Goal: Task Accomplishment & Management: Manage account settings

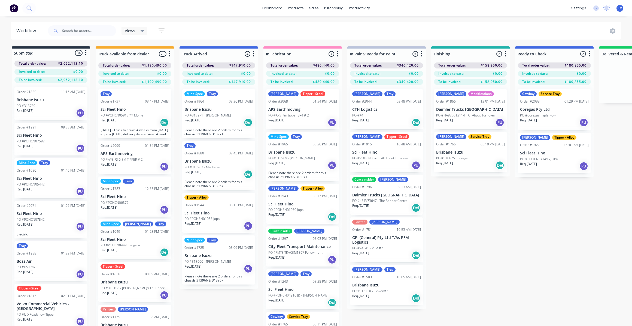
click at [554, 270] on div "Submitted 34 Status colour #273444 hex #273444 Save Cancel Summaries Total orde…" at bounding box center [490, 195] width 988 height 299
click at [597, 239] on div "Submitted 34 Status colour #273444 hex #273444 Save Cancel Summaries Total orde…" at bounding box center [490, 195] width 988 height 299
click at [522, 248] on div "Submitted 34 Status colour #273444 hex #273444 Save Cancel Summaries Total orde…" at bounding box center [490, 195] width 988 height 299
click at [493, 271] on div "Submitted 34 Status colour #273444 hex #273444 Save Cancel Summaries Total orde…" at bounding box center [490, 195] width 988 height 299
click at [468, 226] on div "Submitted 34 Status colour #273444 hex #273444 Save Cancel Summaries Total orde…" at bounding box center [490, 195] width 988 height 299
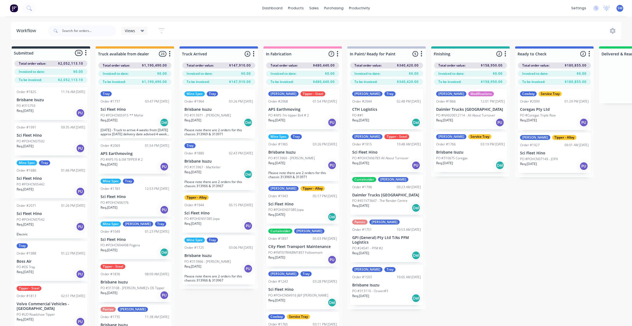
click at [489, 255] on div "Submitted 34 Status colour #273444 hex #273444 Save Cancel Summaries Total orde…" at bounding box center [490, 195] width 988 height 299
click at [549, 226] on div "Submitted 34 Status colour #273444 hex #273444 Save Cancel Summaries Total orde…" at bounding box center [490, 195] width 988 height 299
drag, startPoint x: 461, startPoint y: 241, endPoint x: 476, endPoint y: 256, distance: 20.8
click at [461, 242] on div "Submitted 34 Status colour #273444 hex #273444 Save Cancel Summaries Total orde…" at bounding box center [490, 195] width 988 height 299
click at [532, 222] on div "Submitted 34 Status colour #273444 hex #273444 Save Cancel Summaries Total orde…" at bounding box center [490, 195] width 988 height 299
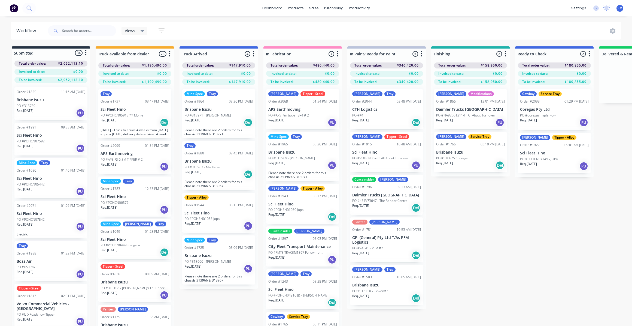
click at [469, 239] on div "Submitted 34 Status colour #273444 hex #273444 Save Cancel Summaries Total orde…" at bounding box center [490, 195] width 988 height 299
click at [526, 236] on div "Submitted 34 Status colour #273444 hex #273444 Save Cancel Summaries Total orde…" at bounding box center [490, 195] width 988 height 299
click at [471, 259] on div "Submitted 34 Status colour #273444 hex #273444 Save Cancel Summaries Total orde…" at bounding box center [490, 195] width 988 height 299
click at [516, 243] on div "Submitted 34 Status colour #273444 hex #273444 Save Cancel Summaries Total orde…" at bounding box center [490, 195] width 988 height 299
click at [502, 241] on div "Submitted 34 Status colour #273444 hex #273444 Save Cancel Summaries Total orde…" at bounding box center [490, 195] width 988 height 299
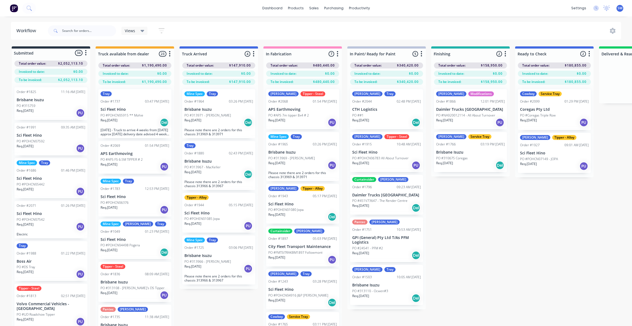
click at [546, 211] on div "Submitted 34 Status colour #273444 hex #273444 Save Cancel Summaries Total orde…" at bounding box center [490, 195] width 988 height 299
click at [549, 221] on div "Submitted 34 Status colour #273444 hex #273444 Save Cancel Summaries Total orde…" at bounding box center [490, 195] width 988 height 299
click at [529, 225] on div "Submitted 34 Status colour #273444 hex #273444 Save Cancel Summaries Total orde…" at bounding box center [490, 195] width 988 height 299
click at [491, 238] on div "Submitted 34 Status colour #273444 hex #273444 Save Cancel Summaries Total orde…" at bounding box center [490, 195] width 988 height 299
click at [85, 31] on input "text" at bounding box center [89, 30] width 54 height 11
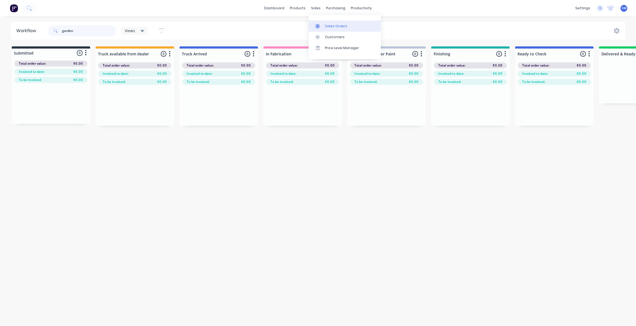
type input "garden"
click at [332, 28] on div "Sales Orders" at bounding box center [336, 26] width 22 height 5
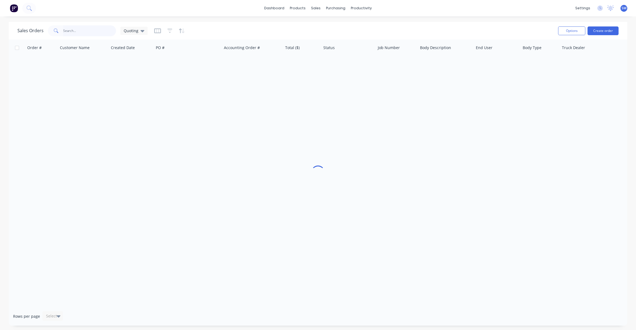
click at [76, 31] on input "text" at bounding box center [89, 30] width 53 height 11
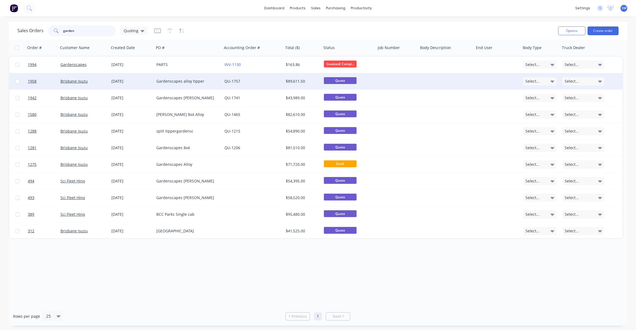
type input "garden"
click at [170, 80] on div "Gardenscapes alloy tipper" at bounding box center [186, 81] width 61 height 5
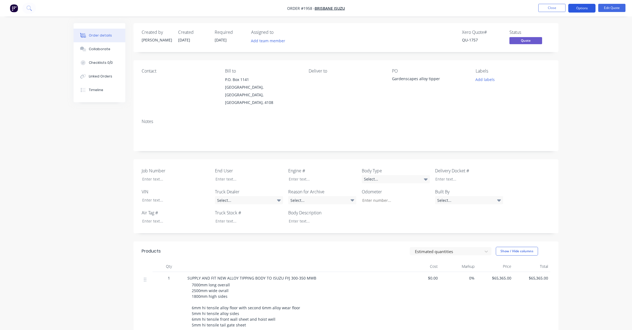
click at [585, 8] on button "Options" at bounding box center [582, 8] width 27 height 9
click at [550, 98] on div "Duplicate" at bounding box center [566, 99] width 50 height 8
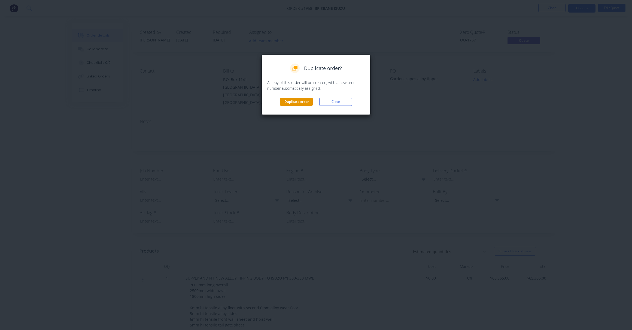
click at [297, 99] on button "Duplicate order" at bounding box center [296, 102] width 33 height 8
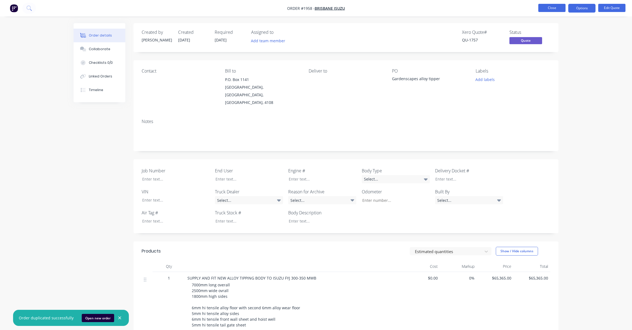
click at [547, 10] on button "Close" at bounding box center [552, 8] width 27 height 8
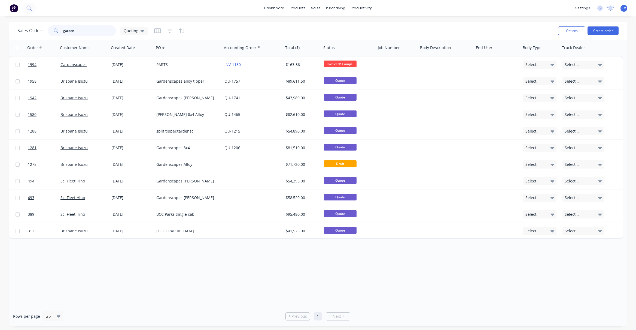
drag, startPoint x: 50, startPoint y: 30, endPoint x: 39, endPoint y: 30, distance: 11.5
click at [39, 30] on div "Sales Orders garden Quoting" at bounding box center [82, 30] width 130 height 11
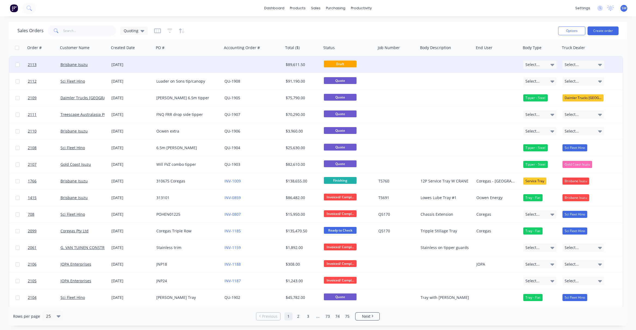
click at [122, 62] on div "[DATE]" at bounding box center [131, 64] width 41 height 5
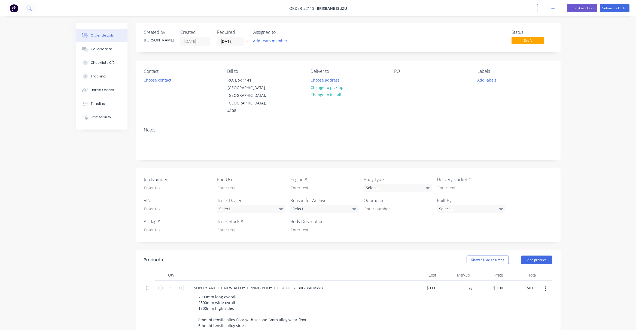
type input "$65,365.00"
type input "$6,900.00"
type input "$6,500.00"
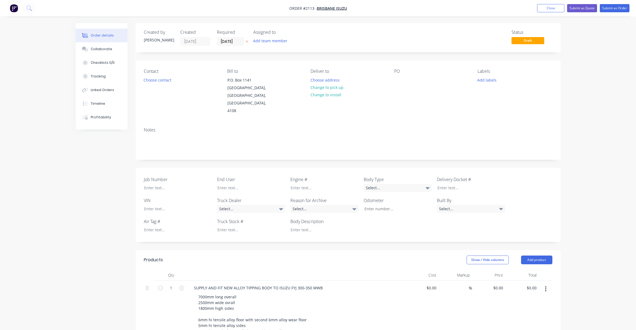
type input "$6,500.00"
type input "$300.00"
type input "$900.00"
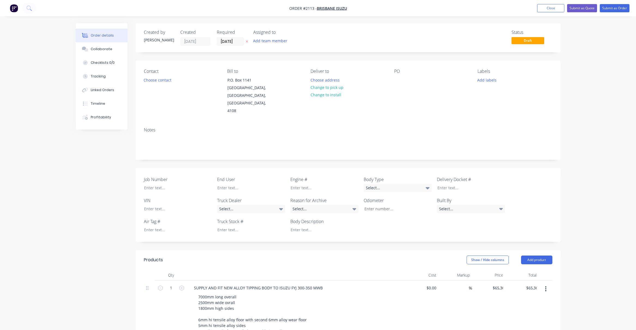
type input "$1,500.00"
click at [402, 83] on div "PO" at bounding box center [429, 92] width 75 height 46
click at [397, 82] on div at bounding box center [396, 80] width 9 height 8
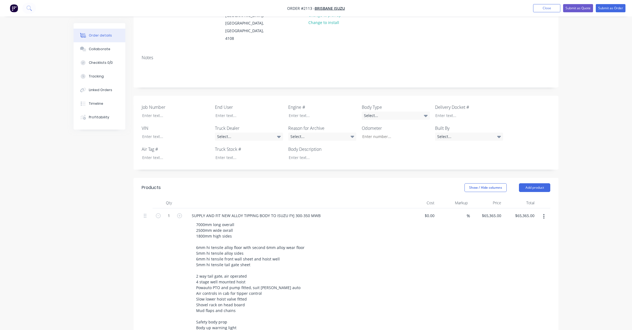
scroll to position [82, 0]
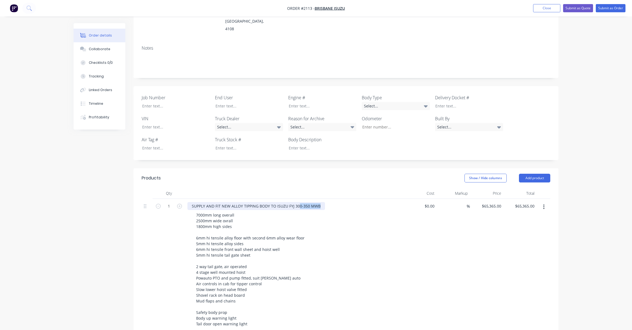
drag, startPoint x: 319, startPoint y: 198, endPoint x: 288, endPoint y: 201, distance: 32.1
click at [288, 202] on div "SUPPLY AND FIT NEW ALLOY TIPPING BODY TO ISUZU FYJ 300-350 MWB" at bounding box center [257, 206] width 138 height 8
click at [310, 202] on div "SUPPLY AND FIT NEW ALLOY TIPPING BODY TO ISUZU FYJ 300-350 MWB" at bounding box center [257, 206] width 138 height 8
click at [314, 202] on div "SUPPLY AND FIT NEW ALLOY TIPPING BODY TO ISUZU FYJ 300-350 MWB" at bounding box center [257, 206] width 138 height 8
drag, startPoint x: 310, startPoint y: 199, endPoint x: 305, endPoint y: 203, distance: 5.7
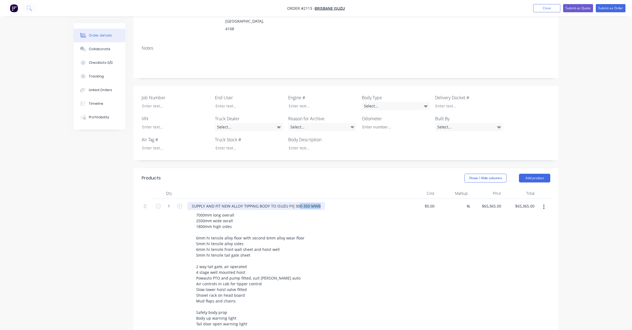
click at [310, 202] on div "SUPPLY AND FIT NEW ALLOY TIPPING BODY TO ISUZU FYJ 300-350 MWB" at bounding box center [257, 206] width 138 height 8
click at [297, 202] on div "SUPPLY AND FIT NEW ALLOY TIPPING BODY TO ISUZU FYJ 300-350 MWB" at bounding box center [257, 206] width 138 height 8
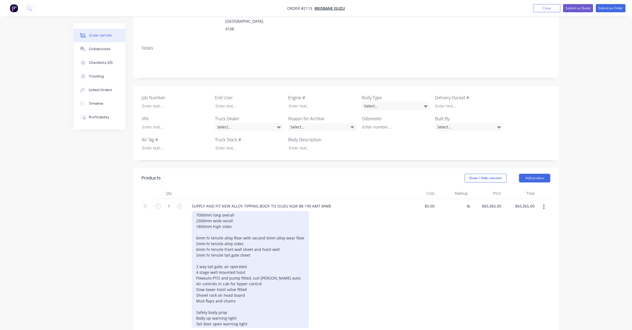
click at [202, 211] on div "7000mm long overall 2500mm wide ovrall 1800mm high sides 6mm hi tensile alloy f…" at bounding box center [250, 269] width 117 height 117
click at [200, 211] on div "7000mm long overall 2500mm wide ovrall 1800mm high sides 6mm hi tensile alloy f…" at bounding box center [250, 269] width 117 height 117
drag, startPoint x: 200, startPoint y: 212, endPoint x: 204, endPoint y: 218, distance: 6.1
click at [201, 214] on div "3800mm long overall 2500mm wide ovrall 1800mm high sides 6mm hi tensile alloy f…" at bounding box center [250, 269] width 117 height 117
drag, startPoint x: 202, startPoint y: 207, endPoint x: 205, endPoint y: 210, distance: 4.2
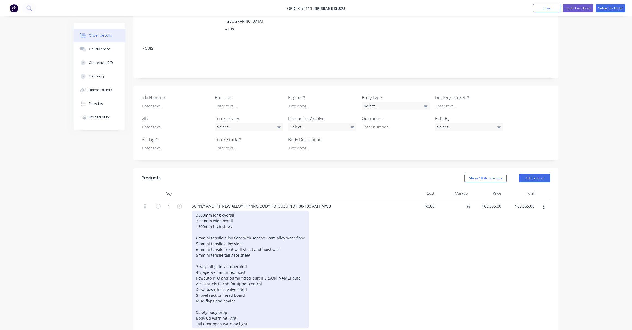
click at [202, 211] on div "3800mm long overall 2500mm wide ovrall 1800mm high sides 6mm hi tensile alloy f…" at bounding box center [250, 269] width 117 height 117
click at [201, 212] on div "3800mm long overall 2500mm wide ovrall 1800mm high sides 6mm hi tensile alloy f…" at bounding box center [250, 269] width 117 height 117
click at [200, 218] on div "3800mm long overall 2500mm wide ovrall 1800mm high sides 6mm hi tensile alloy f…" at bounding box center [250, 269] width 117 height 117
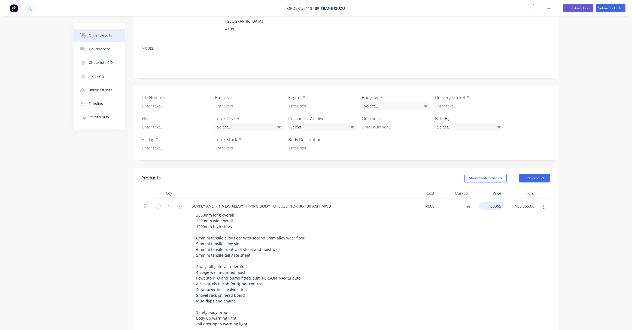
click at [491, 202] on input "65365" at bounding box center [493, 206] width 22 height 8
type input "$45,900.00"
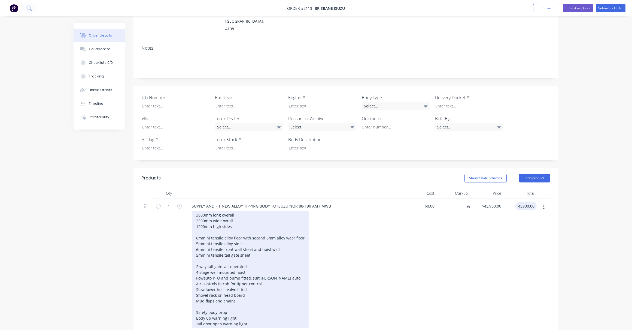
type input "$45,900.00"
click at [245, 236] on div "3800mm long overall 2500mm wide ovrall 1200mm high sides 6mm hi tensile alloy f…" at bounding box center [250, 269] width 117 height 117
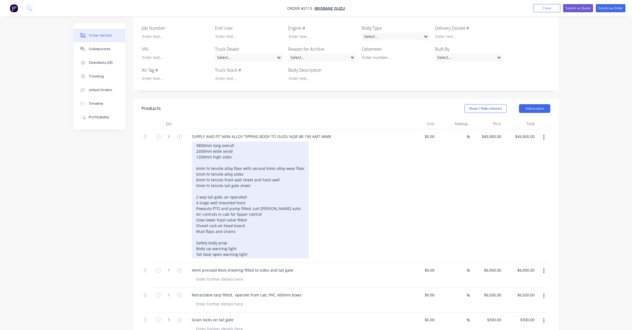
scroll to position [139, 0]
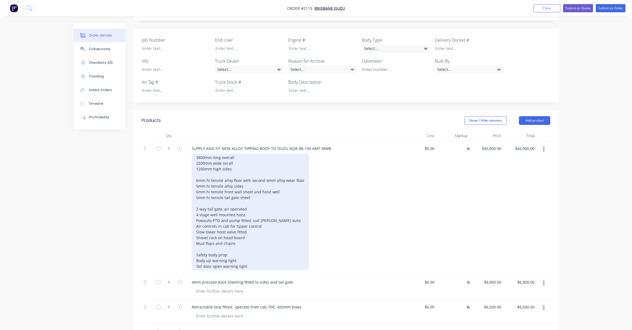
drag, startPoint x: 233, startPoint y: 161, endPoint x: 235, endPoint y: 164, distance: 3.4
click at [233, 161] on div "3800mm long overall 2500mm wide ovrall 1200mm high sides 6mm hi tensile alloy f…" at bounding box center [250, 211] width 117 height 117
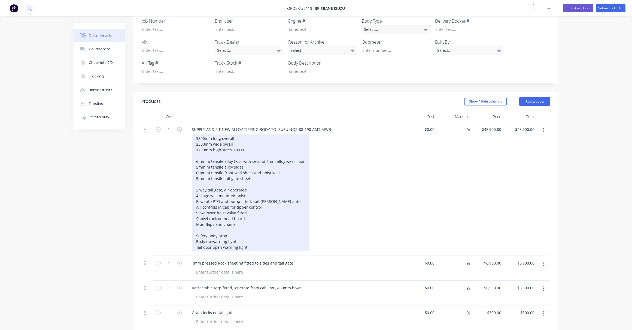
scroll to position [167, 0]
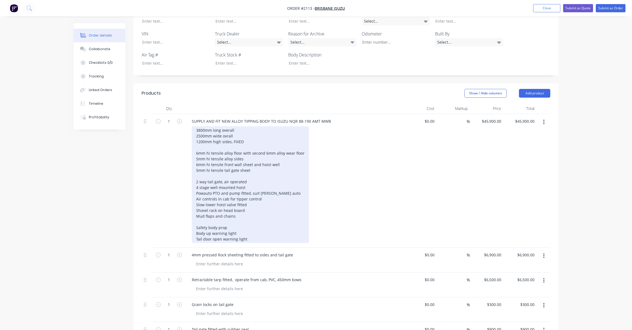
click at [248, 173] on div "3800mm long overall 2500mm wide ovrall 1200mm high sides, FIXED 6mm hi tensile …" at bounding box center [250, 184] width 117 height 117
click at [246, 180] on div "3800mm long overall 2500mm wide ovrall 1200mm high sides, FIXED 6mm hi tensile …" at bounding box center [254, 184] width 124 height 117
click at [210, 180] on div "3800mm long overall 2500mm wide ovrall 1200mm high sides, FIXED 6mm hi tensile …" at bounding box center [254, 184] width 124 height 117
click at [283, 185] on div "3800mm long overall 2500mm wide ovrall 1200mm high sides, FIXED 6mm hi tensile …" at bounding box center [254, 184] width 124 height 117
drag, startPoint x: 263, startPoint y: 192, endPoint x: 225, endPoint y: 194, distance: 38.5
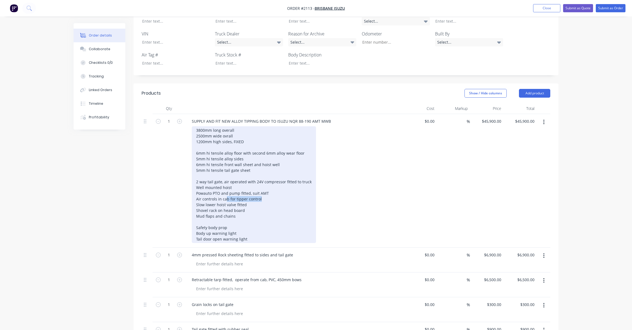
click at [225, 194] on div "3800mm long overall 2500mm wide ovrall 1200mm high sides, FIXED 6mm hi tensile …" at bounding box center [254, 184] width 124 height 117
drag, startPoint x: 246, startPoint y: 197, endPoint x: 249, endPoint y: 200, distance: 4.3
click at [246, 197] on div "3800mm long overall 2500mm wide ovrall 1200mm high sides, FIXED 6mm hi tensile …" at bounding box center [254, 184] width 124 height 117
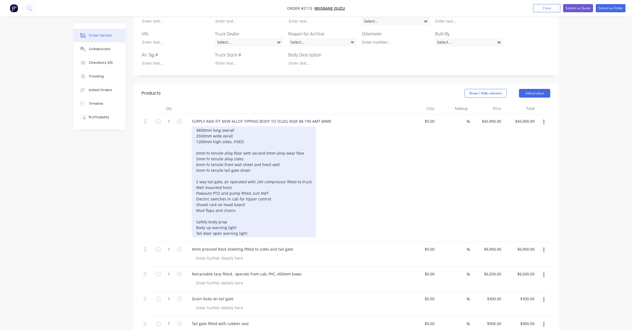
click at [247, 196] on div "3800mm long overall 2500mm wide ovrall 1200mm high sides, FIXED 6mm hi tensile …" at bounding box center [254, 181] width 124 height 111
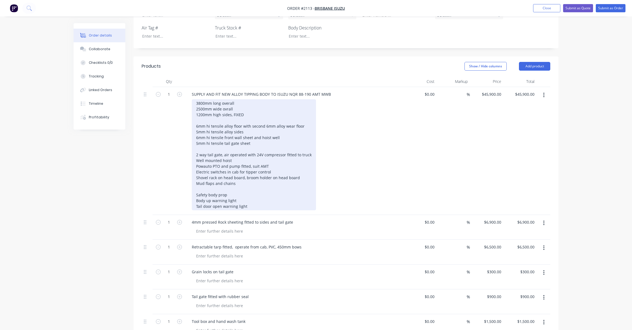
scroll to position [194, 0]
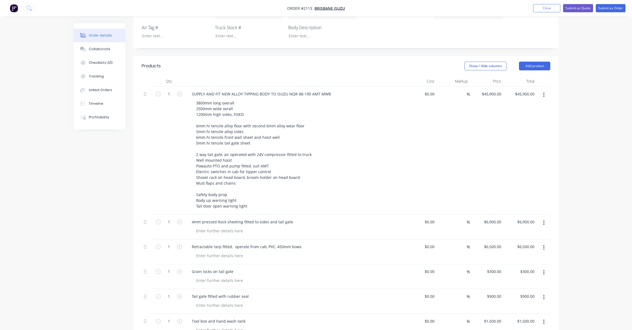
click at [546, 218] on button "button" at bounding box center [544, 223] width 13 height 10
click at [516, 266] on div "Delete" at bounding box center [525, 270] width 42 height 8
drag, startPoint x: 302, startPoint y: 214, endPoint x: 165, endPoint y: 218, distance: 137.2
click at [165, 217] on div "1 Retractable tarp fitted, operate from cab, PVC, 450mm bows $0.00 $0.00 % $6,5…" at bounding box center [346, 227] width 409 height 25
click at [490, 218] on div "$6,500.00 $6,500.00" at bounding box center [493, 222] width 22 height 8
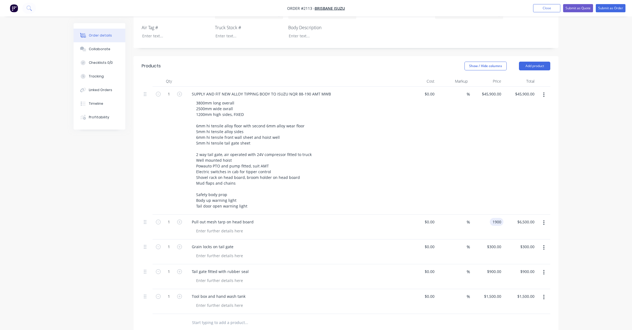
type input "$1,900.00"
click at [545, 243] on button "button" at bounding box center [544, 248] width 13 height 10
click at [257, 267] on div "Tail gate fitted with rubber seal" at bounding box center [295, 271] width 214 height 8
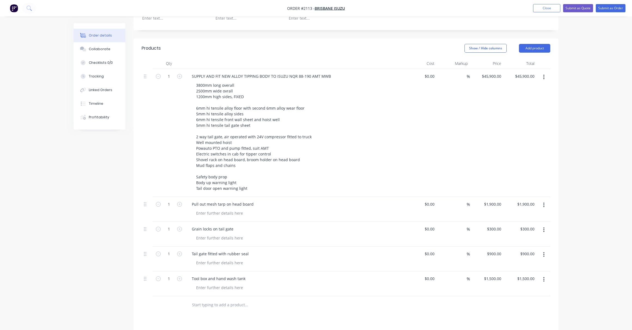
scroll to position [221, 0]
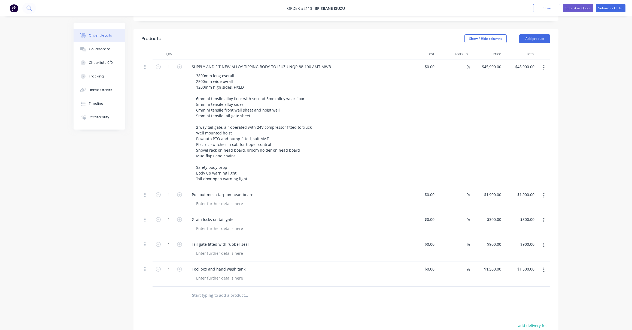
click at [545, 267] on icon "button" at bounding box center [544, 270] width 1 height 6
click at [511, 313] on div "Delete" at bounding box center [525, 317] width 42 height 8
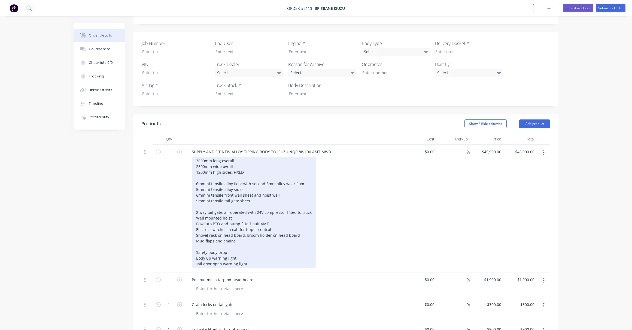
scroll to position [112, 0]
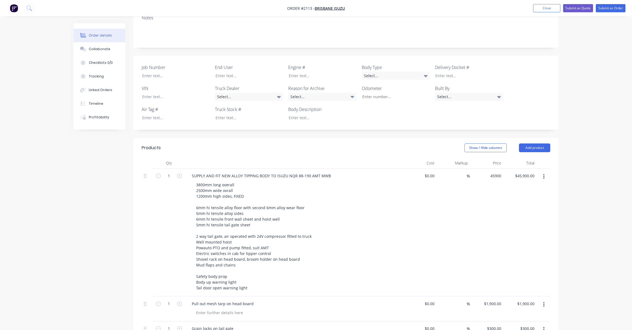
drag, startPoint x: 493, startPoint y: 168, endPoint x: 495, endPoint y: 186, distance: 17.9
click at [493, 172] on input "45900" at bounding box center [493, 176] width 22 height 8
type input "$46,800.00"
type input "46800.00"
type input "46800"
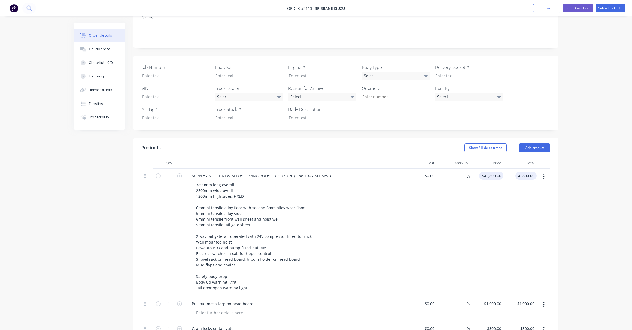
type input "$46,800.00"
drag, startPoint x: 488, startPoint y: 169, endPoint x: 493, endPoint y: 207, distance: 38.5
click at [491, 174] on div "46800 $46,800.00" at bounding box center [487, 232] width 34 height 128
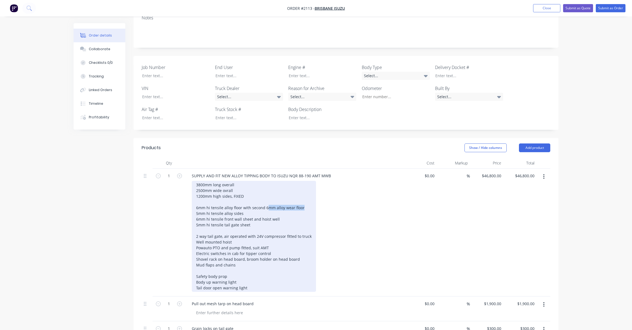
drag, startPoint x: 305, startPoint y: 199, endPoint x: 241, endPoint y: 200, distance: 63.8
click at [241, 200] on div "3800mm long overall 2500mm wide ovrall 1200mm high sides, FIXED 6mm hi tensile …" at bounding box center [254, 236] width 124 height 111
drag, startPoint x: 297, startPoint y: 200, endPoint x: 303, endPoint y: 203, distance: 6.4
click at [297, 200] on div "3800mm long overall 2500mm wide ovrall 1200mm high sides, FIXED 6mm hi tensile …" at bounding box center [254, 236] width 124 height 111
drag, startPoint x: 303, startPoint y: 200, endPoint x: 303, endPoint y: 204, distance: 4.1
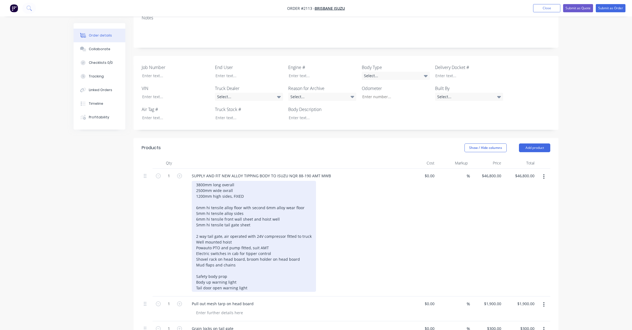
click at [303, 203] on div "3800mm long overall 2500mm wide ovrall 1200mm high sides, FIXED 6mm hi tensile …" at bounding box center [254, 236] width 124 height 111
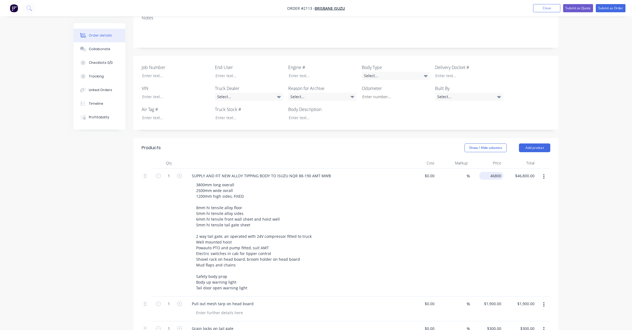
click at [488, 172] on div "46800 $46,800.00" at bounding box center [491, 176] width 24 height 8
type input "$47,800.00"
click at [581, 6] on button "Submit as Quote" at bounding box center [578, 8] width 30 height 8
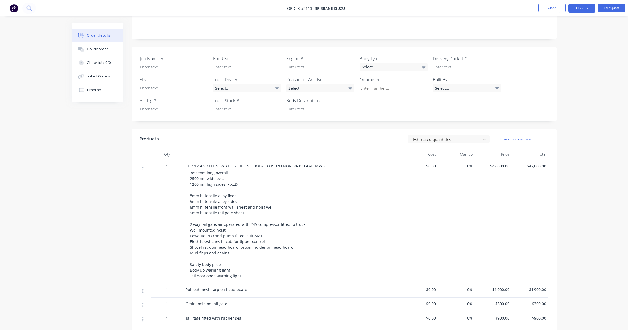
scroll to position [0, 0]
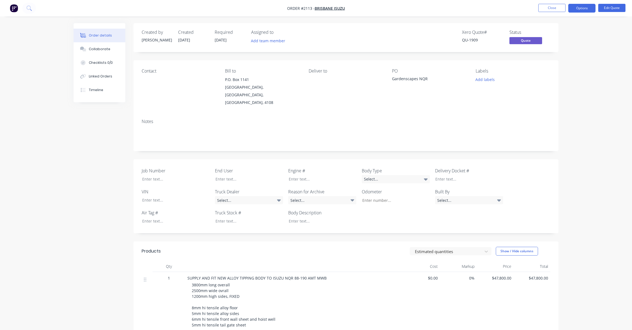
click at [353, 102] on div "Contact Bill to P.O. [GEOGRAPHIC_DATA] Deliver to PO Gardenscapes NQR Labels Ad…" at bounding box center [346, 87] width 425 height 54
click at [345, 101] on div "Contact Bill to P.O. [GEOGRAPHIC_DATA] Deliver to PO Gardenscapes NQR Labels Ad…" at bounding box center [346, 87] width 425 height 54
click at [619, 7] on button "Edit Quote" at bounding box center [612, 8] width 27 height 8
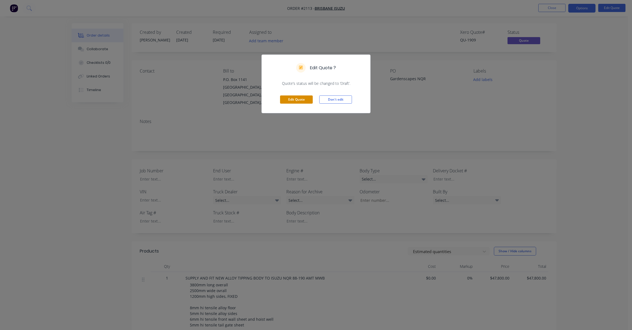
click at [299, 99] on button "Edit Quote" at bounding box center [296, 99] width 33 height 8
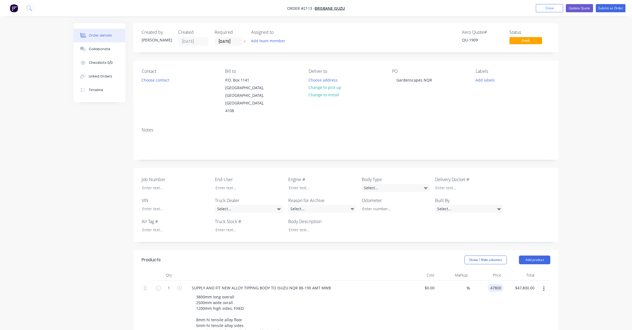
click at [492, 284] on input "47800" at bounding box center [497, 288] width 14 height 8
type input "$46,800.00"
click at [591, 113] on div "Order details Collaborate Checklists 0/0 Linked Orders Timeline Order details C…" at bounding box center [316, 319] width 632 height 639
click at [614, 6] on button "Submit as Order" at bounding box center [611, 8] width 30 height 8
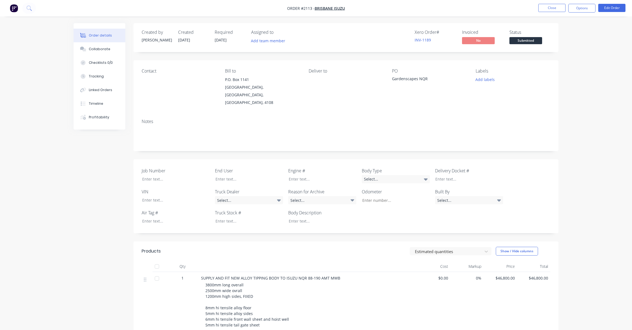
click at [291, 101] on div "Contact Bill to P.O. [GEOGRAPHIC_DATA] Deliver to PO Gardenscapes NQR Labels Ad…" at bounding box center [346, 87] width 425 height 54
click at [594, 74] on div "Order details Collaborate Checklists 0/0 Tracking Linked Orders Timeline Profit…" at bounding box center [316, 267] width 632 height 535
click at [586, 6] on button "Options" at bounding box center [582, 8] width 27 height 9
click at [549, 129] on div "Duplicate" at bounding box center [566, 131] width 50 height 8
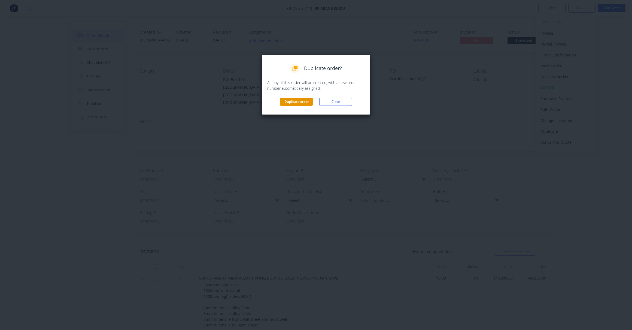
click at [299, 99] on button "Duplicate order" at bounding box center [296, 102] width 33 height 8
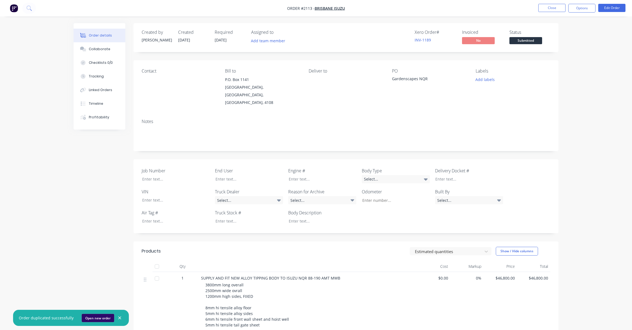
click at [93, 317] on button "Open new order" at bounding box center [98, 318] width 32 height 8
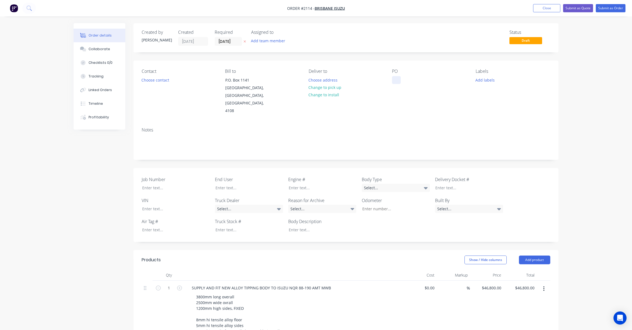
click at [398, 81] on div at bounding box center [396, 80] width 9 height 8
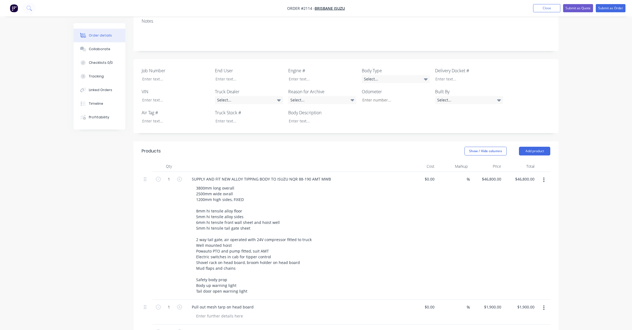
scroll to position [109, 0]
click at [487, 174] on div "46800 $46,800.00" at bounding box center [487, 235] width 34 height 128
type input "$48,800.00"
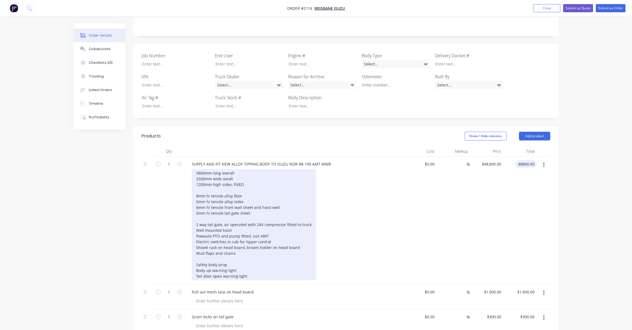
scroll to position [136, 0]
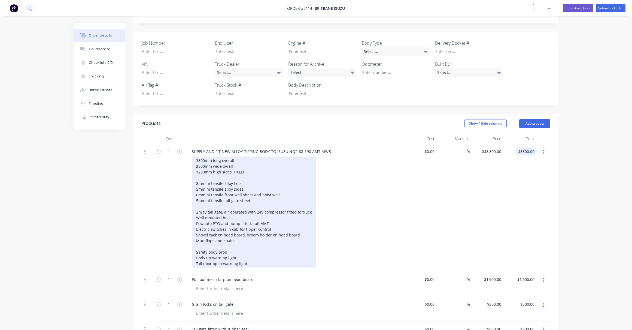
type input "$48,800.00"
drag, startPoint x: 201, startPoint y: 153, endPoint x: 201, endPoint y: 175, distance: 22.1
click at [201, 158] on div "3800mm long overall 2500mm wide ovrall 1200mm high sides, FIXED 8mm hi tensile …" at bounding box center [254, 211] width 124 height 111
click at [200, 156] on div "3800mm long overall 2500mm wide ovrall 1200mm high sides, FIXED 8mm hi tensile …" at bounding box center [254, 211] width 124 height 111
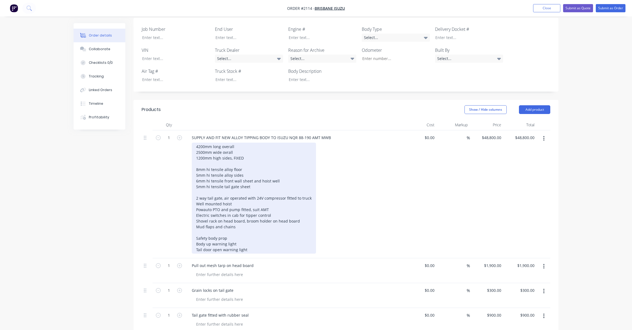
scroll to position [164, 0]
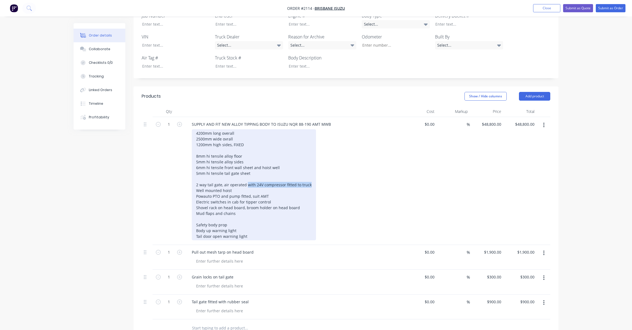
drag, startPoint x: 310, startPoint y: 176, endPoint x: 245, endPoint y: 180, distance: 65.6
click at [246, 179] on div "4200mm long overall 2500mm wide ovrall 1200mm high sides, FIXED 8mm hi tensile …" at bounding box center [254, 184] width 124 height 111
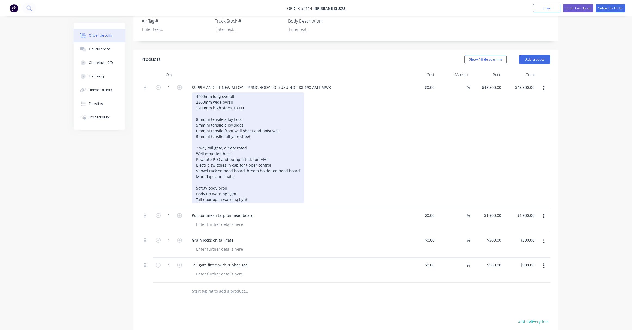
scroll to position [191, 0]
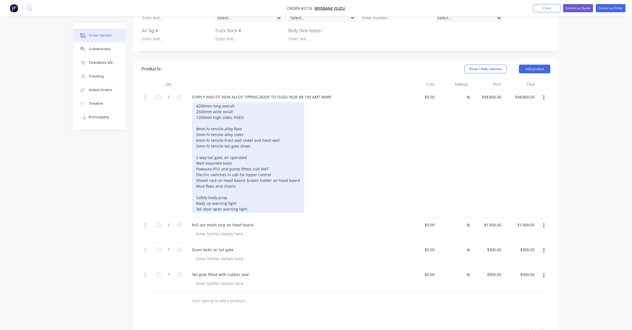
click at [234, 102] on div "4200mm long overall 2500mm wide ovrall 1200mm high sides, FIXED 8mm hi tensile …" at bounding box center [248, 157] width 113 height 111
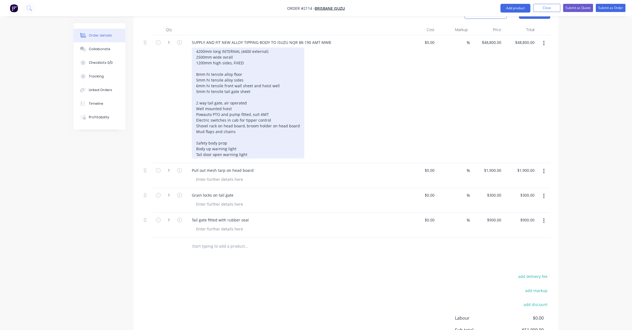
scroll to position [300, 0]
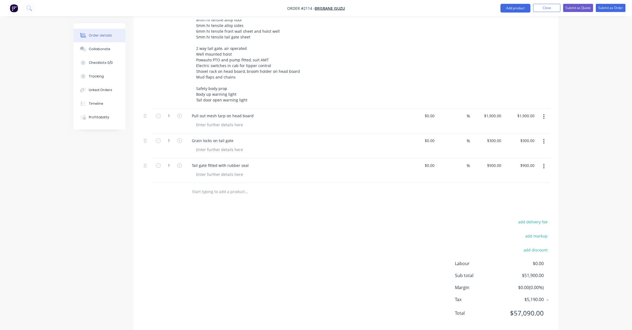
click at [195, 186] on input "text" at bounding box center [246, 191] width 109 height 11
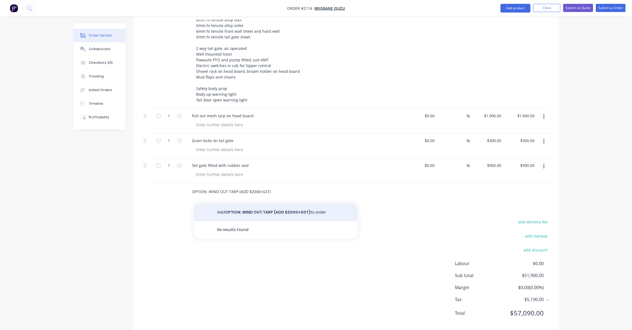
type input "OPTION: WIND OUT TARP (ADD $2000+GST)"
click at [268, 204] on button "Add OPTION: WIND OUT TARP (ADD $2000+GST) to order" at bounding box center [276, 212] width 164 height 17
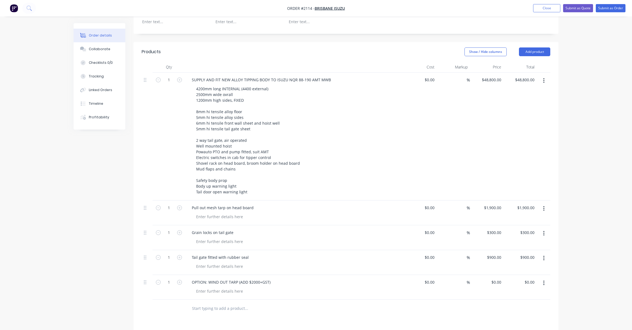
scroll to position [191, 0]
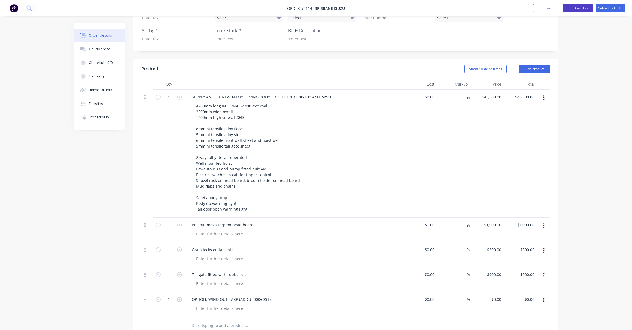
click at [578, 6] on button "Submit as Quote" at bounding box center [578, 8] width 30 height 8
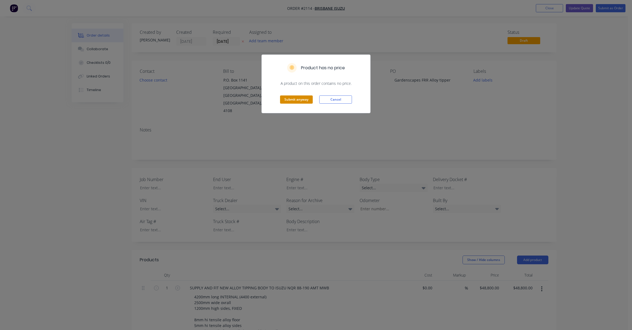
click at [295, 99] on button "Submit anyway" at bounding box center [296, 99] width 33 height 8
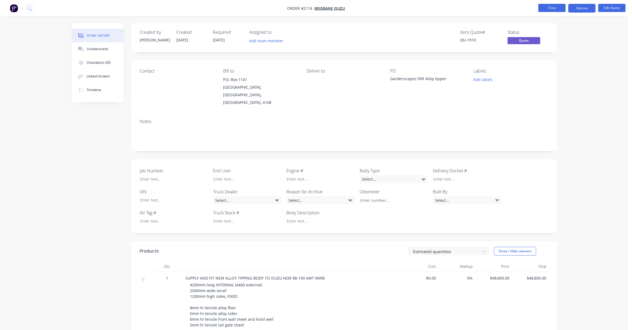
click at [548, 7] on button "Close" at bounding box center [552, 8] width 27 height 8
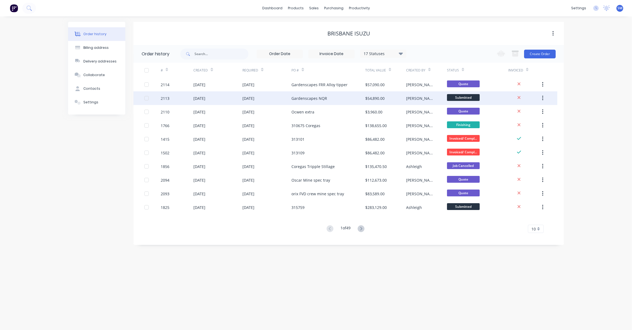
click at [310, 98] on div "Gardenscapes NQR" at bounding box center [310, 98] width 36 height 6
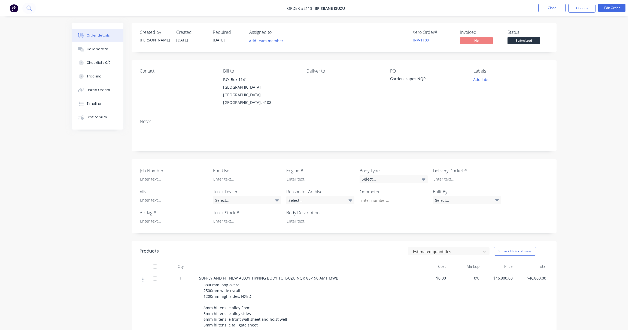
click at [428, 79] on div "Gardenscapes NQR" at bounding box center [424, 80] width 68 height 8
click at [611, 8] on button "Edit Order" at bounding box center [612, 8] width 27 height 8
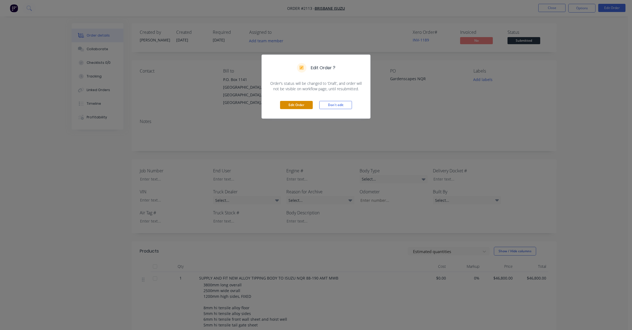
click at [293, 105] on button "Edit Order" at bounding box center [296, 105] width 33 height 8
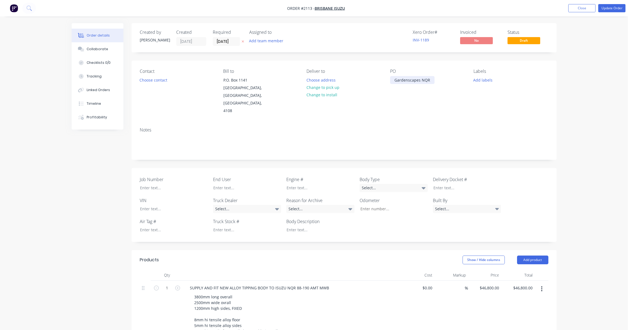
click at [432, 80] on div "Gardenscapes NQR" at bounding box center [412, 80] width 44 height 8
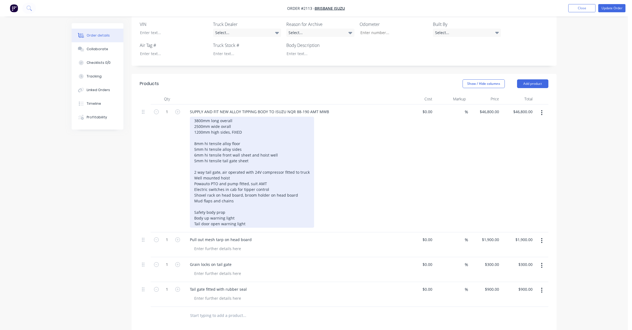
scroll to position [164, 0]
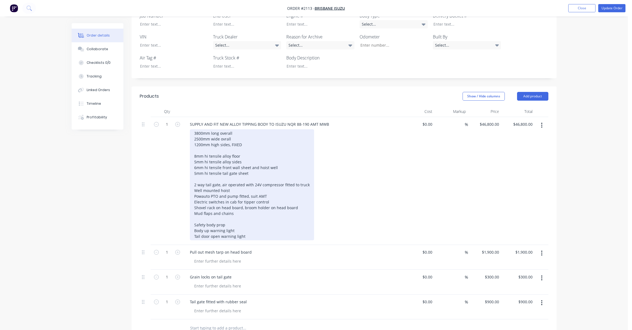
click at [234, 129] on div "3800mm long overall 2500mm wide ovrall 1200mm high sides, FIXED 8mm hi tensile …" at bounding box center [252, 184] width 124 height 111
click at [231, 129] on div "3800mm long overall 2500mm wide ovrall 1200mm high sides, FIXED 8mm hi tensile …" at bounding box center [252, 184] width 124 height 111
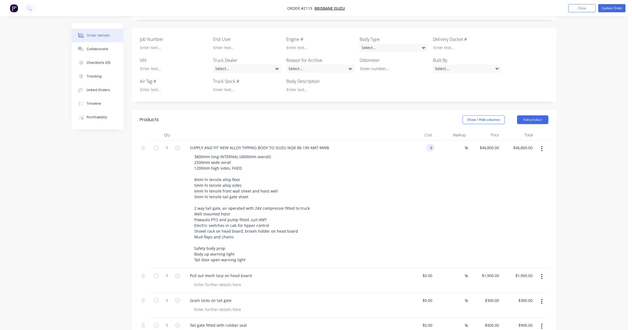
scroll to position [109, 0]
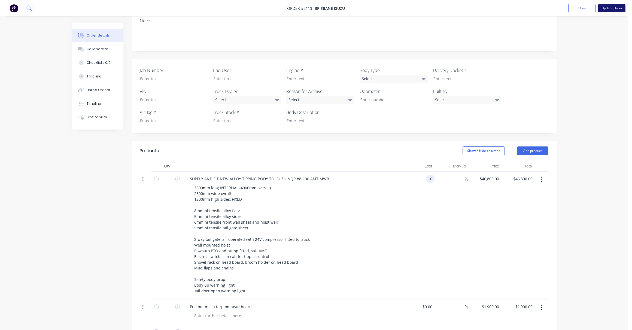
type input "$0.00"
click at [615, 8] on button "Update Order" at bounding box center [612, 8] width 27 height 8
type input "$1,900.00"
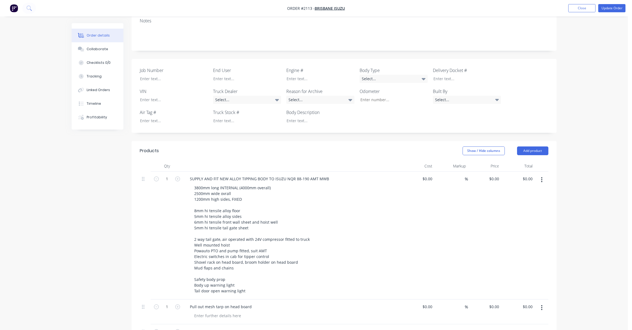
type input "$1,900.00"
type input "$300.00"
type input "$900.00"
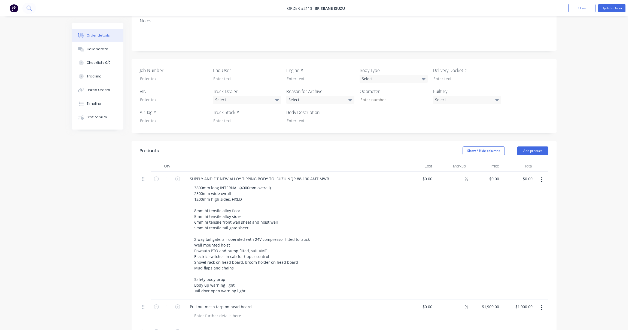
scroll to position [0, 0]
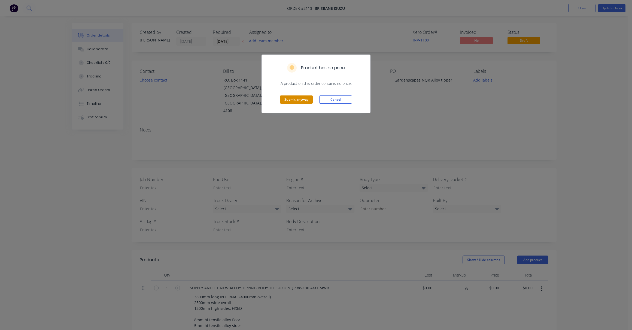
click at [298, 98] on button "Submit anyway" at bounding box center [296, 99] width 33 height 8
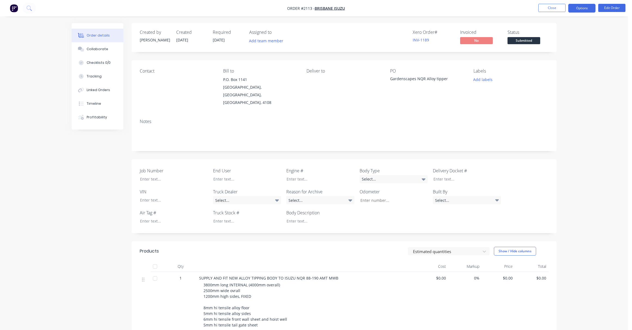
click at [576, 6] on button "Options" at bounding box center [582, 8] width 27 height 9
click at [610, 106] on div "Order details Collaborate Checklists 0/0 Tracking Linked Orders Timeline Profit…" at bounding box center [314, 267] width 628 height 535
click at [577, 9] on button "Options" at bounding box center [582, 8] width 27 height 9
click at [615, 42] on div "Order details Collaborate Checklists 0/0 Tracking Linked Orders Timeline Profit…" at bounding box center [314, 267] width 628 height 535
click at [584, 7] on button "Options" at bounding box center [582, 8] width 27 height 9
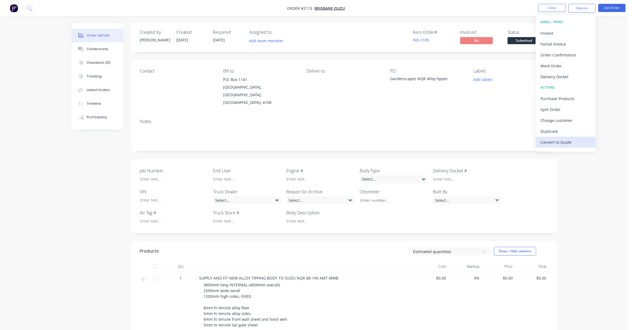
click at [554, 141] on div "Convert to Quote" at bounding box center [566, 142] width 50 height 8
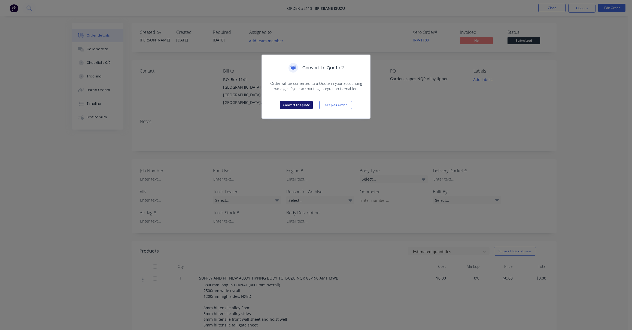
click at [299, 104] on button "Convert to Quote" at bounding box center [296, 105] width 33 height 8
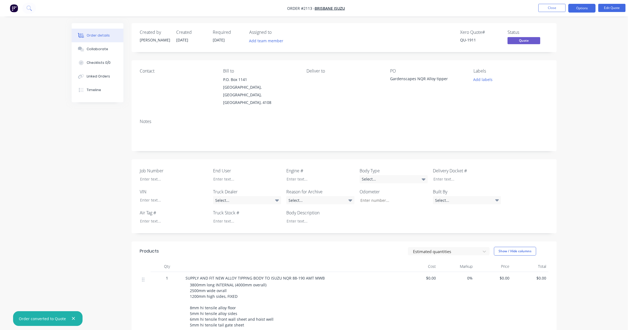
click at [335, 92] on div "Deliver to" at bounding box center [344, 87] width 75 height 38
click at [581, 7] on button "Options" at bounding box center [582, 8] width 27 height 9
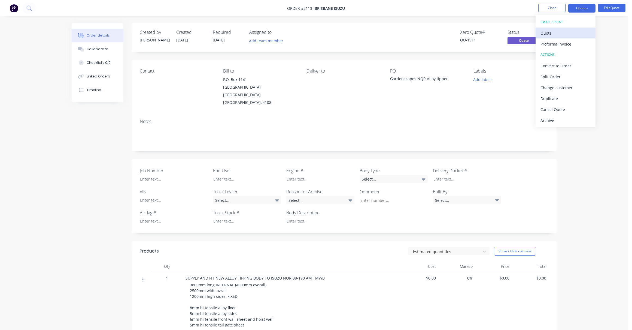
click at [551, 31] on div "Quote" at bounding box center [566, 33] width 50 height 8
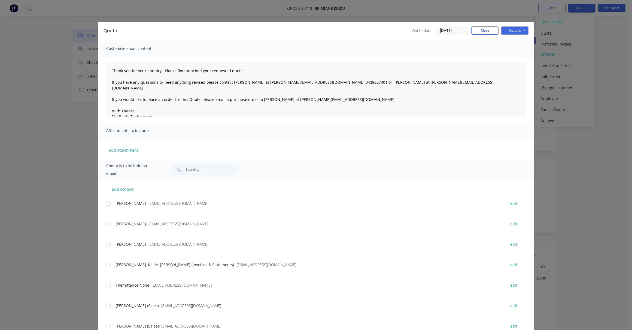
click at [105, 203] on div at bounding box center [108, 203] width 11 height 11
click at [514, 28] on button "Options" at bounding box center [515, 30] width 27 height 8
click at [515, 57] on button "Email" at bounding box center [519, 58] width 35 height 9
click at [482, 28] on button "Close" at bounding box center [485, 30] width 27 height 8
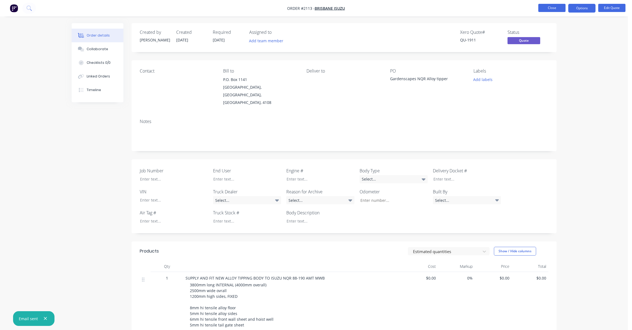
click at [549, 7] on button "Close" at bounding box center [552, 8] width 27 height 8
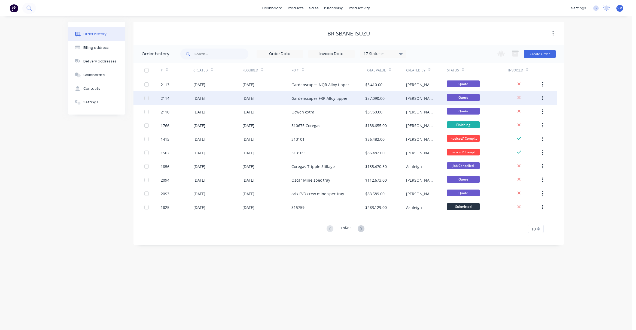
click at [309, 99] on div "Gardenscapes FRR Alloy tipper" at bounding box center [320, 98] width 56 height 6
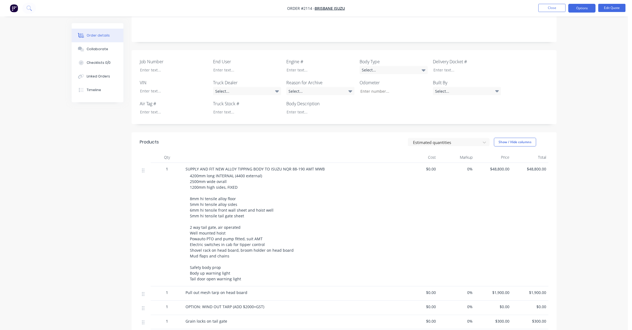
scroll to position [82, 0]
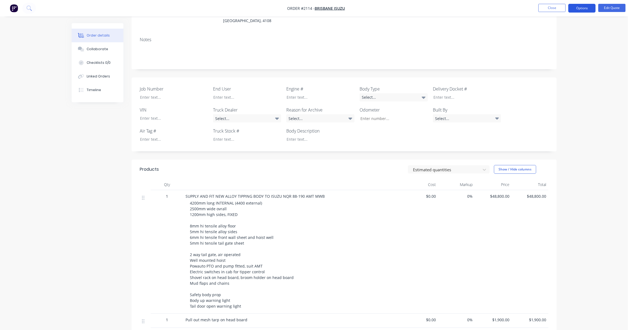
click at [578, 7] on button "Options" at bounding box center [582, 8] width 27 height 9
click at [551, 30] on div "Quote" at bounding box center [566, 33] width 50 height 8
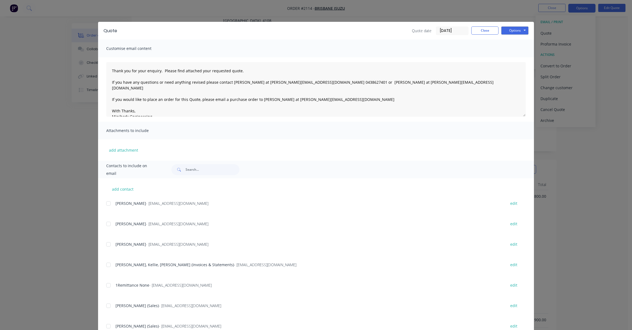
click at [107, 203] on div at bounding box center [108, 203] width 11 height 11
click at [509, 26] on button "Options" at bounding box center [515, 30] width 27 height 8
click at [515, 56] on button "Email" at bounding box center [519, 58] width 35 height 9
click at [479, 32] on button "Close" at bounding box center [485, 30] width 27 height 8
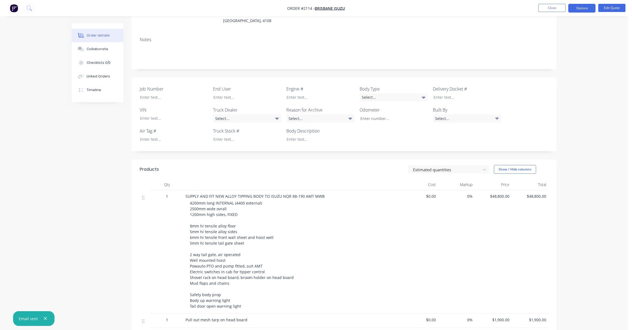
click at [587, 76] on div "Order details Collaborate Checklists 0/0 Linked Orders Timeline Order details C…" at bounding box center [314, 192] width 628 height 549
click at [546, 7] on button "Close" at bounding box center [552, 8] width 27 height 8
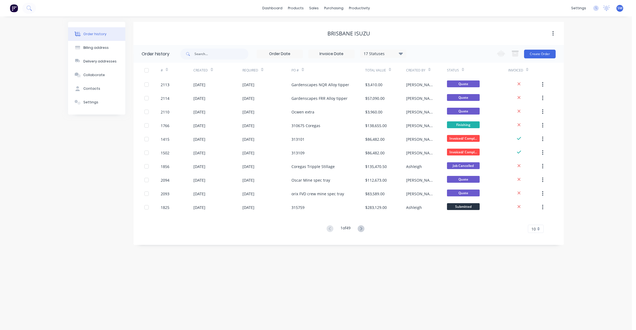
click at [569, 278] on div "Order history Billing address Delivery addresses Collaborate Contacts Settings …" at bounding box center [316, 172] width 632 height 313
click at [593, 163] on div "Order history Billing address Delivery addresses Collaborate Contacts Settings …" at bounding box center [316, 172] width 632 height 313
click at [251, 33] on div "Brisbane Isuzu" at bounding box center [349, 33] width 431 height 7
click at [331, 24] on div "Sales Orders" at bounding box center [334, 26] width 22 height 5
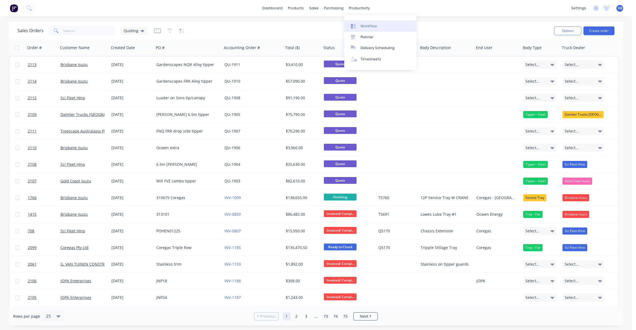
click at [371, 27] on div "Workflow" at bounding box center [369, 26] width 16 height 5
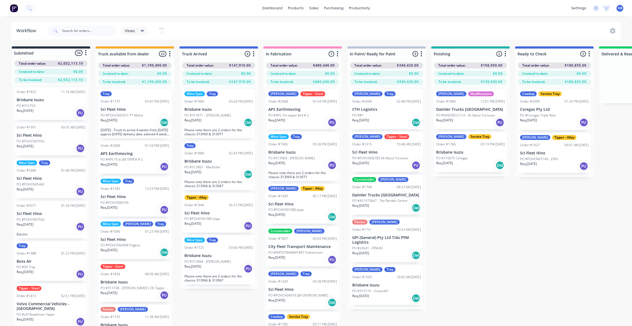
click at [480, 231] on div "Submitted 34 Status colour #273444 hex #273444 Save Cancel Summaries Total orde…" at bounding box center [490, 195] width 988 height 299
click at [453, 104] on div "Logan Modifications Order #1866 12:01 PM 21/07/25 Daimler Trucks Brisbane PO #N…" at bounding box center [470, 109] width 73 height 40
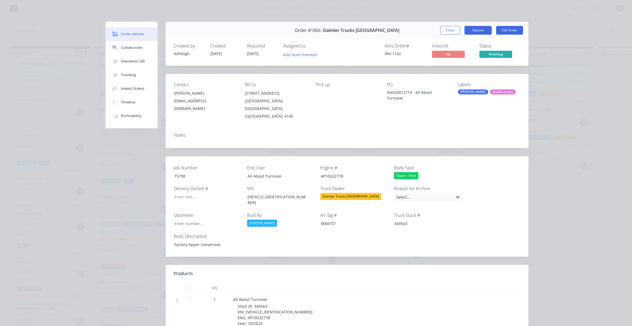
click at [473, 29] on button "Options" at bounding box center [478, 30] width 27 height 9
click at [459, 54] on div "Work Order" at bounding box center [463, 55] width 47 height 8
click at [452, 64] on div "Standard" at bounding box center [463, 66] width 47 height 8
click at [494, 52] on span "Finishing" at bounding box center [496, 54] width 33 height 7
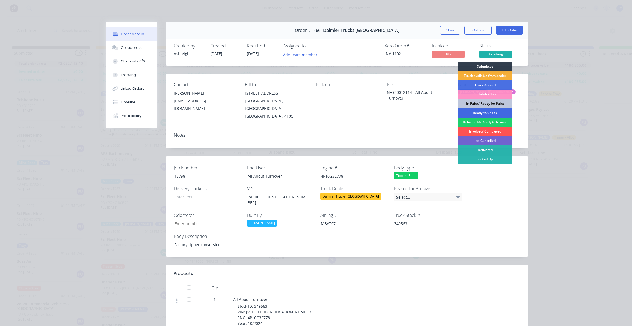
click at [481, 111] on div "Ready to Check" at bounding box center [485, 112] width 53 height 9
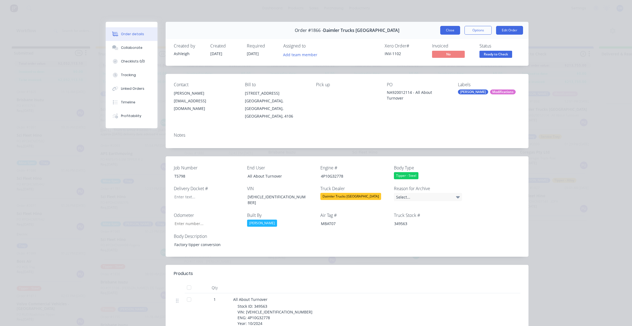
click at [448, 29] on button "Close" at bounding box center [450, 30] width 20 height 9
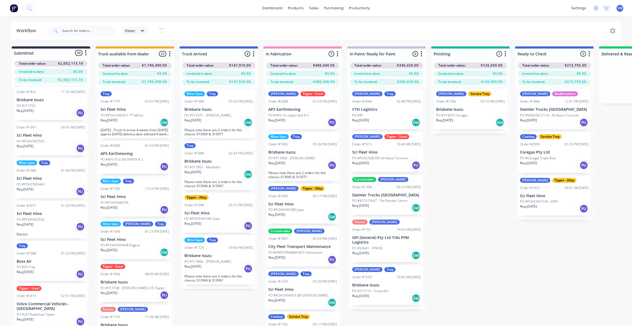
click at [462, 159] on div "Submitted 34 Status colour #273444 hex #273444 Save Cancel Summaries Total orde…" at bounding box center [490, 195] width 988 height 299
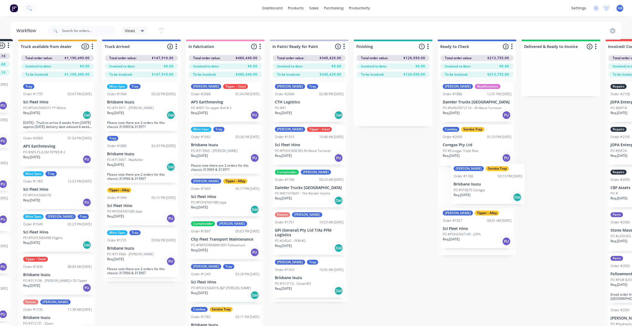
drag, startPoint x: 532, startPoint y: 251, endPoint x: 481, endPoint y: 181, distance: 86.4
click at [481, 181] on div "Submitted 34 Status colour #273444 hex #273444 Save Cancel Summaries Total orde…" at bounding box center [412, 188] width 988 height 299
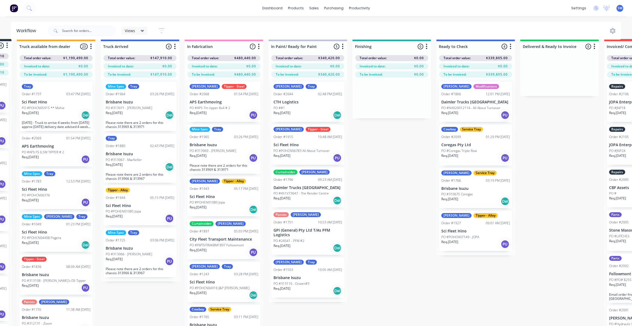
click at [392, 167] on div "Submitted 34 Status colour #273444 hex #273444 Save Cancel Summaries Total orde…" at bounding box center [411, 188] width 988 height 299
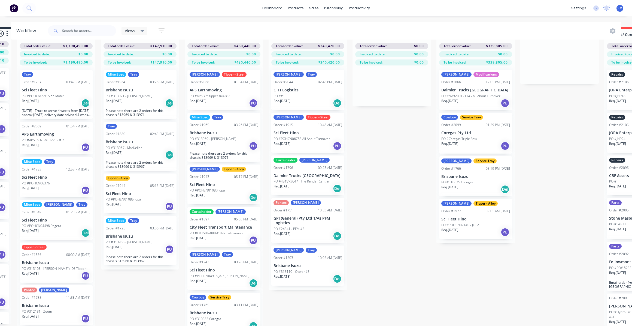
scroll to position [0, 79]
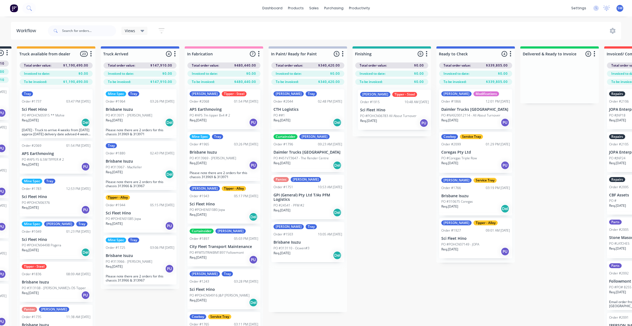
drag, startPoint x: 286, startPoint y: 144, endPoint x: 374, endPoint y: 102, distance: 96.7
click at [374, 102] on div "Submitted 34 Status colour #273444 hex #273444 Save Cancel Summaries Total orde…" at bounding box center [411, 195] width 988 height 299
click at [400, 210] on div "Submitted 34 Status colour #273444 hex #273444 Save Cancel Summaries Total orde…" at bounding box center [411, 195] width 988 height 299
click at [549, 160] on div "Submitted 34 Status colour #273444 hex #273444 Save Cancel Summaries Total orde…" at bounding box center [411, 195] width 988 height 299
click at [390, 198] on div "Submitted 34 Status colour #273444 hex #273444 Save Cancel Summaries Total orde…" at bounding box center [411, 195] width 988 height 299
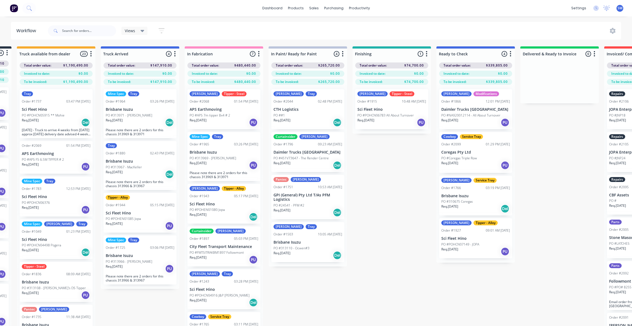
click at [457, 103] on div "Order #1866" at bounding box center [452, 101] width 20 height 5
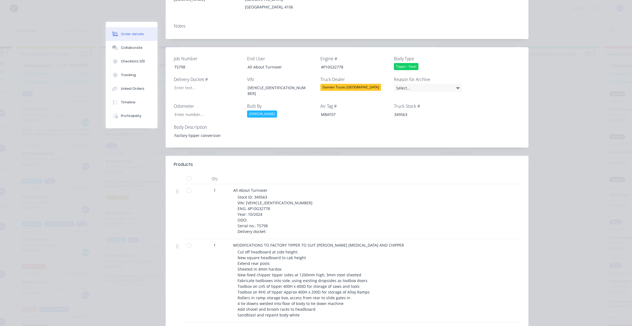
scroll to position [82, 0]
